Goal: Task Accomplishment & Management: Use online tool/utility

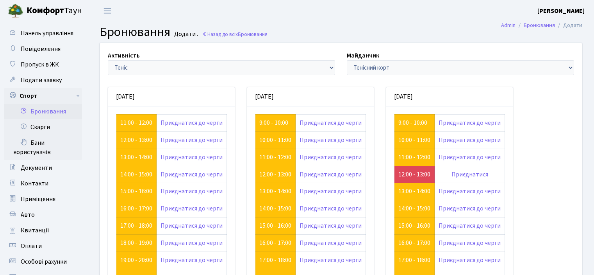
scroll to position [152, 0]
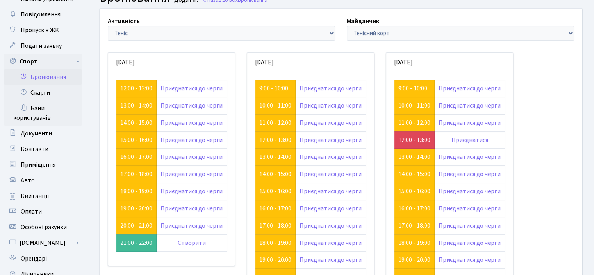
scroll to position [152, 0]
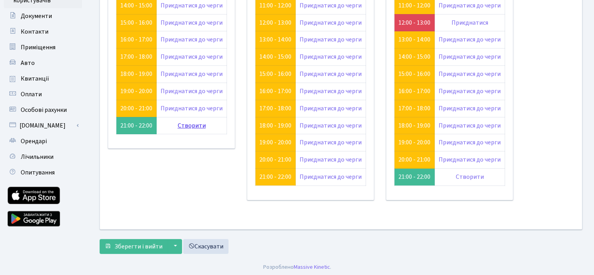
click at [187, 125] on link "Створити" at bounding box center [192, 125] width 28 height 9
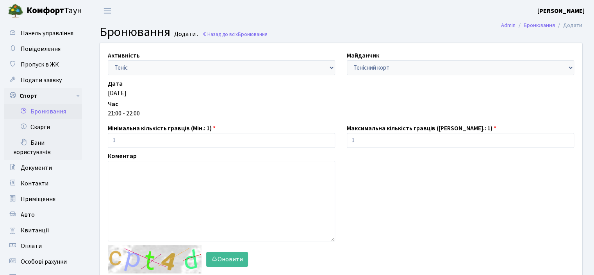
scroll to position [117, 0]
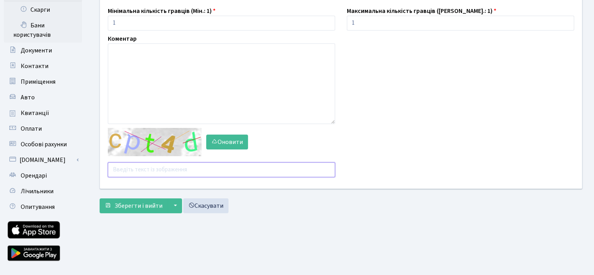
click at [147, 175] on input "text" at bounding box center [221, 169] width 227 height 15
type input "axuhm"
click at [138, 204] on span "Зберегти і вийти" at bounding box center [138, 205] width 48 height 9
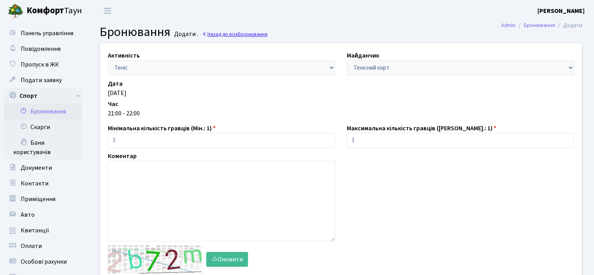
click at [219, 34] on link "Назад до всіх Бронювання" at bounding box center [235, 33] width 66 height 7
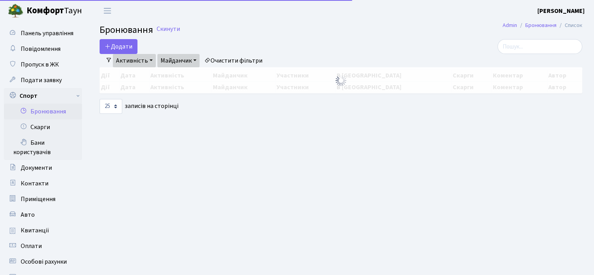
select select "25"
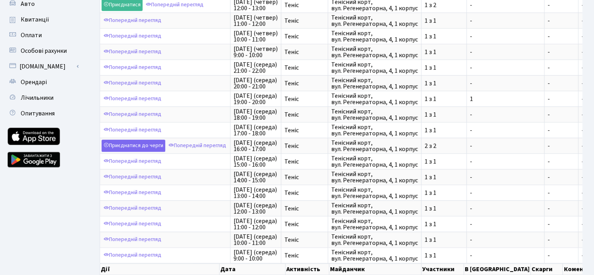
scroll to position [174, 0]
